Goal: Task Accomplishment & Management: Use online tool/utility

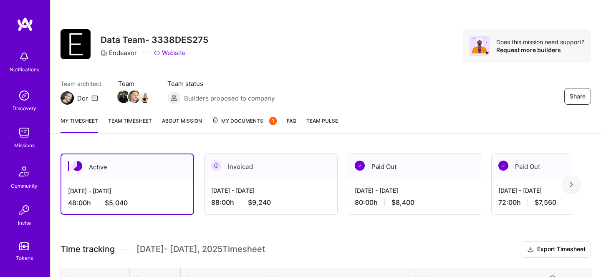
scroll to position [250, 0]
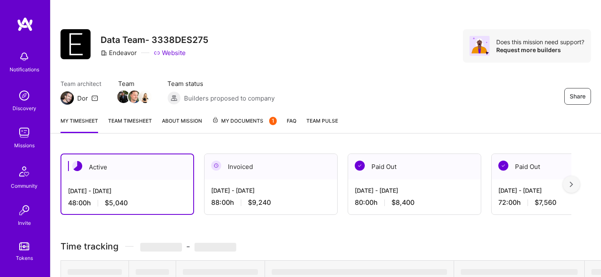
scroll to position [224, 0]
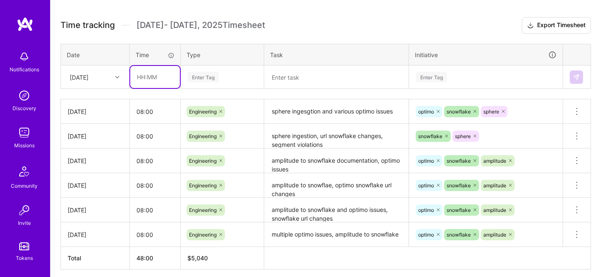
click at [150, 68] on input "text" at bounding box center [155, 77] width 50 height 22
type input "08:00"
click at [200, 83] on div "Enter Tag" at bounding box center [222, 77] width 82 height 22
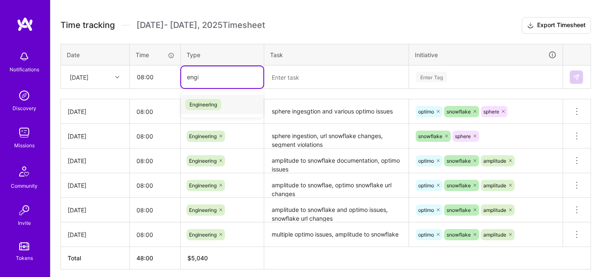
type input "engin"
click at [208, 109] on div "Engineering" at bounding box center [222, 105] width 82 height 20
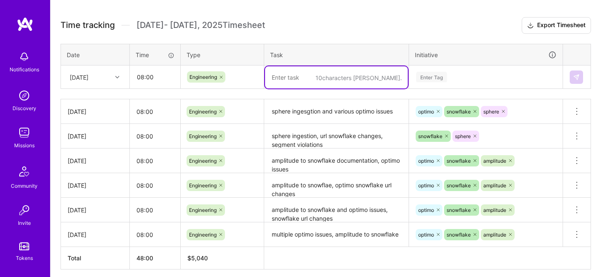
click at [298, 83] on textarea at bounding box center [336, 77] width 143 height 22
type textarea "optimo auditinfo issues"
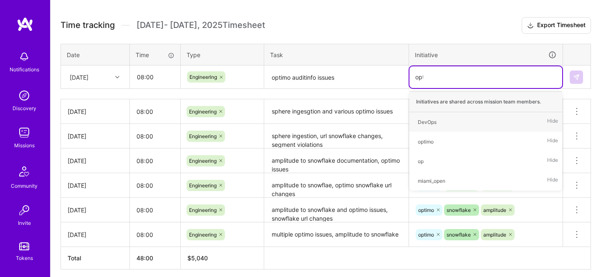
type input "optim"
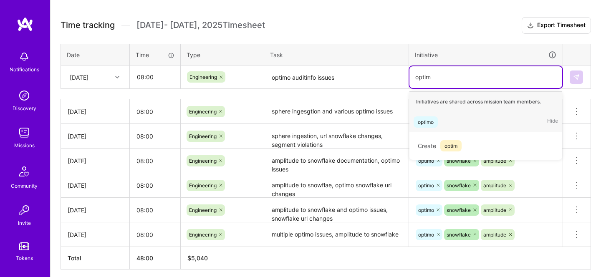
click at [432, 115] on div "optimo Hide" at bounding box center [485, 122] width 153 height 20
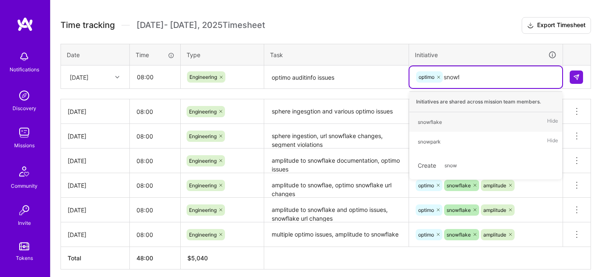
type input "snowfl"
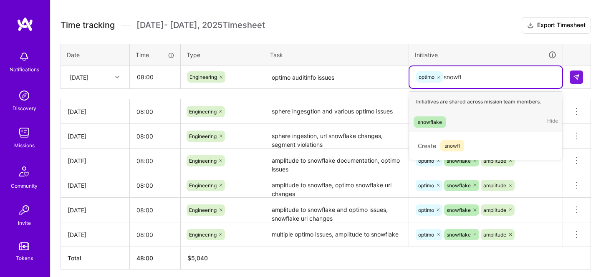
click at [437, 124] on div "snowflake" at bounding box center [430, 122] width 24 height 9
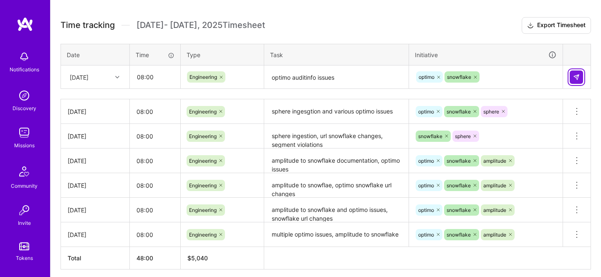
click at [578, 78] on img at bounding box center [576, 77] width 7 height 7
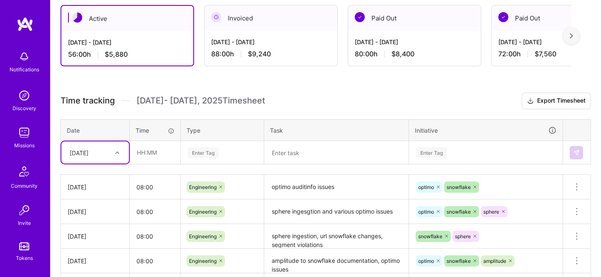
scroll to position [98, 0]
